Goal: Find contact information: Find contact information

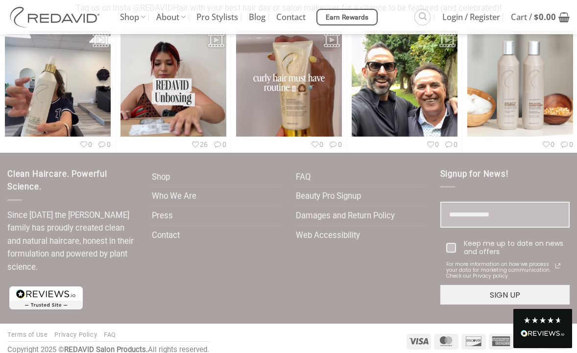
scroll to position [2879, 0]
click at [174, 227] on link "Contact" at bounding box center [166, 236] width 28 height 19
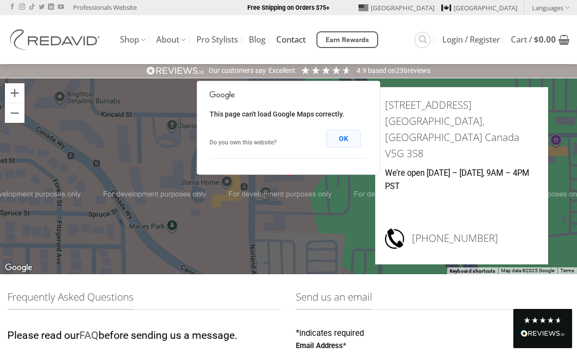
click at [348, 141] on button "OK" at bounding box center [344, 139] width 34 height 18
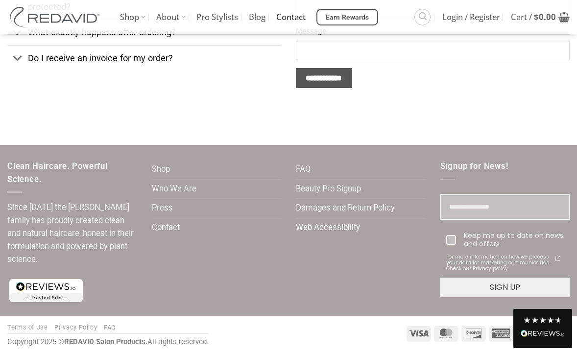
scroll to position [484, 0]
click at [167, 224] on link "Contact" at bounding box center [166, 228] width 28 height 19
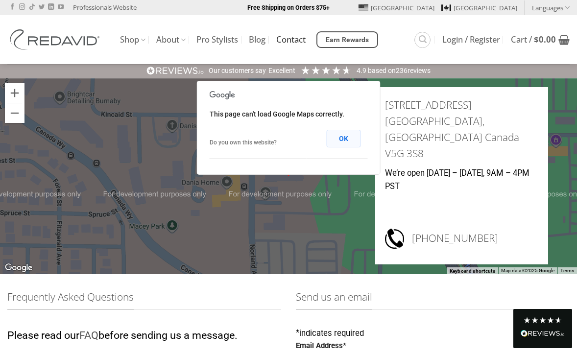
click at [347, 136] on button "OK" at bounding box center [344, 139] width 34 height 18
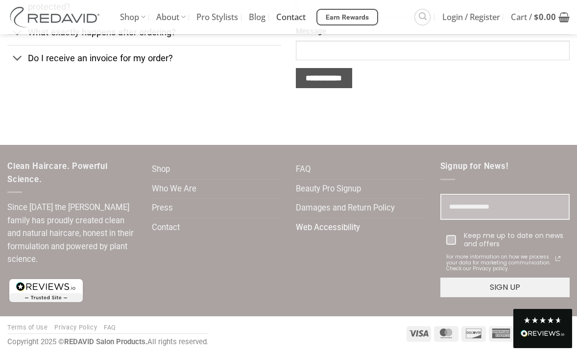
scroll to position [484, 0]
click at [171, 225] on link "Contact" at bounding box center [166, 228] width 28 height 19
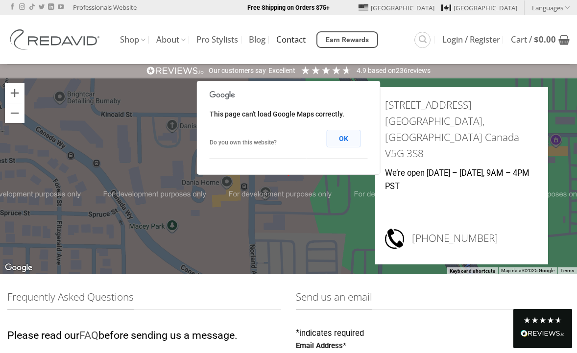
click at [344, 136] on button "OK" at bounding box center [344, 139] width 34 height 18
